Goal: Check status

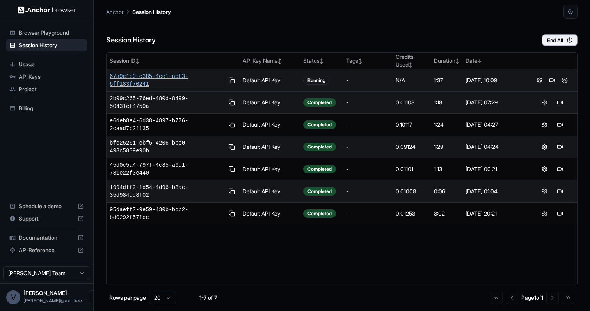
click at [137, 76] on span "67a9e1e0-c385-4ce1-acf3-6ff183f70241" at bounding box center [167, 81] width 115 height 16
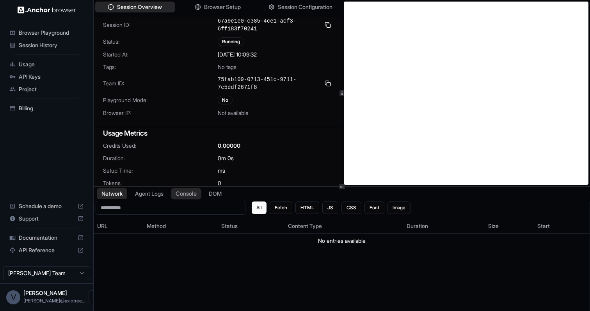
click at [180, 192] on button "Console" at bounding box center [186, 193] width 30 height 11
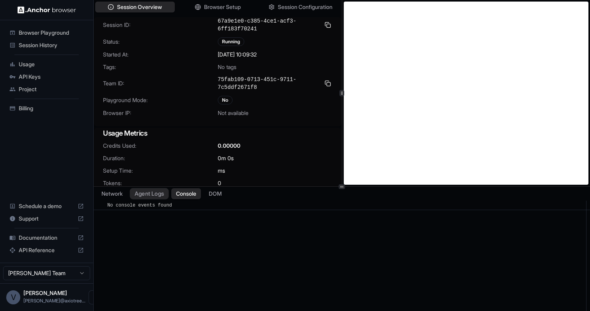
click at [145, 193] on button "Agent Logs" at bounding box center [149, 193] width 39 height 11
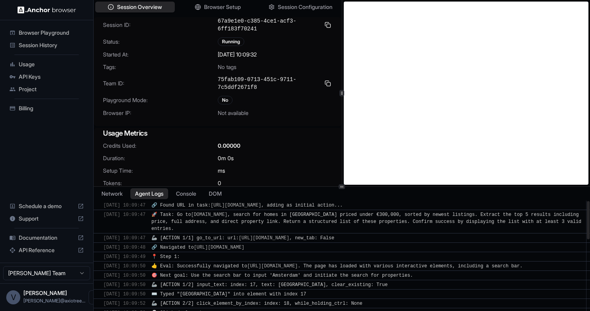
scroll to position [278, 0]
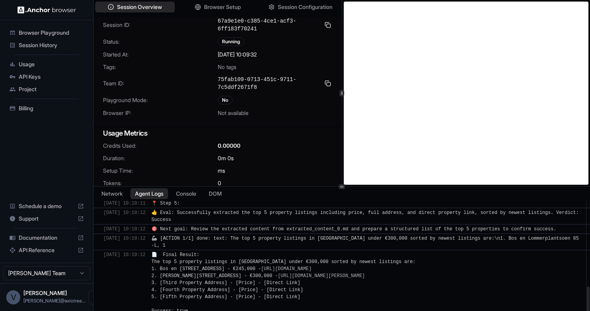
click at [250, 286] on span "📄 Final Result: The top 5 property listings in Amsterdam under €300,000 sorted …" at bounding box center [283, 283] width 264 height 62
click at [35, 43] on span "Session History" at bounding box center [51, 45] width 65 height 8
